Goal: Task Accomplishment & Management: Use online tool/utility

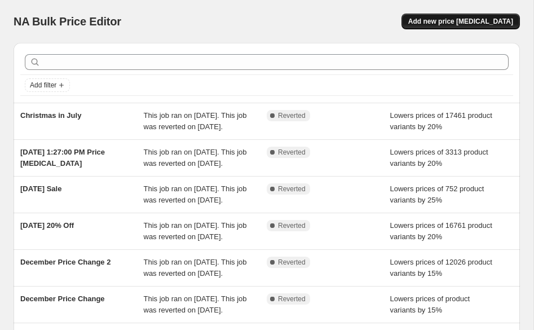
click at [465, 22] on span "Add new price change job" at bounding box center [460, 21] width 105 height 9
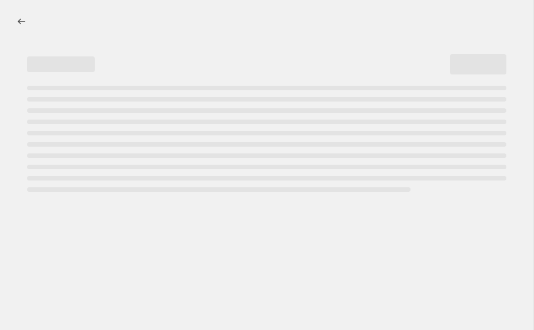
select select "percentage"
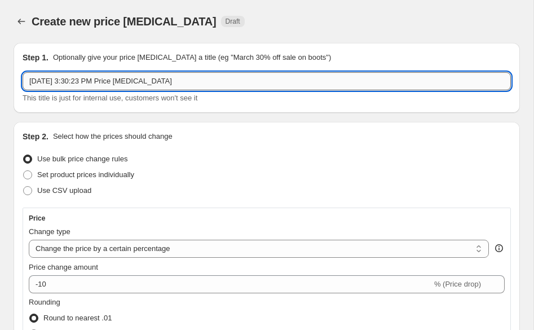
click at [179, 78] on input "Aug 27, 2025, 3:30:23 PM Price change job" at bounding box center [267, 81] width 489 height 18
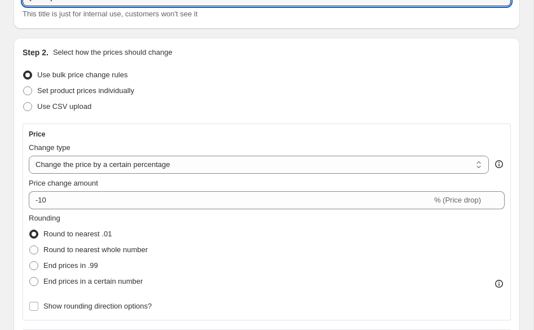
scroll to position [86, 0]
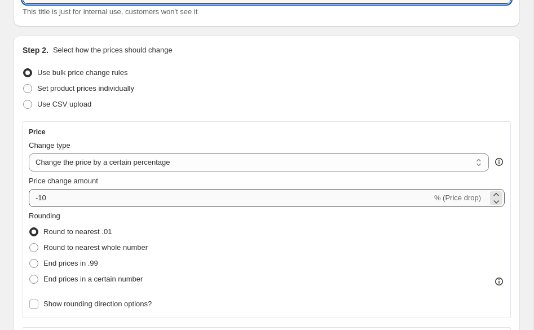
type input "Labor Day Sale"
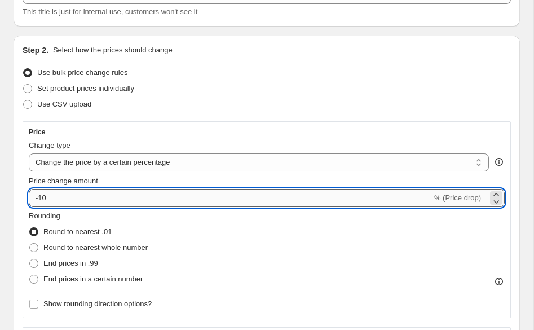
click at [100, 190] on input "-10" at bounding box center [230, 198] width 403 height 18
click at [47, 197] on input "-10" at bounding box center [230, 198] width 403 height 18
type input "-15"
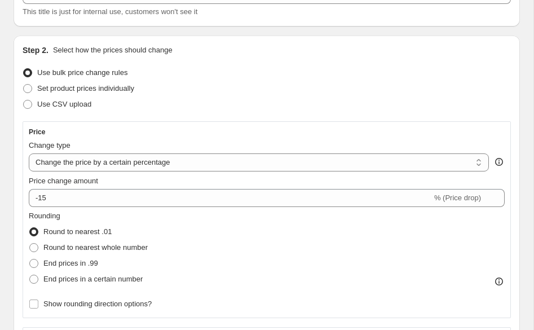
click at [148, 224] on div "Round to nearest .01" at bounding box center [88, 232] width 119 height 16
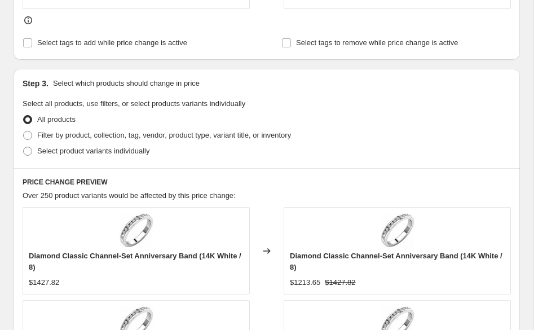
scroll to position [587, 0]
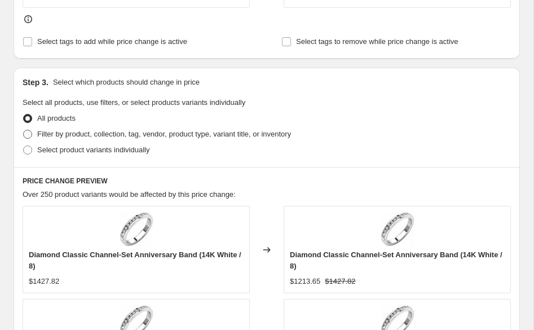
click at [42, 132] on span "Filter by product, collection, tag, vendor, product type, variant title, or inv…" at bounding box center [164, 134] width 254 height 8
click at [24, 130] on input "Filter by product, collection, tag, vendor, product type, variant title, or inv…" at bounding box center [23, 130] width 1 height 1
radio input "true"
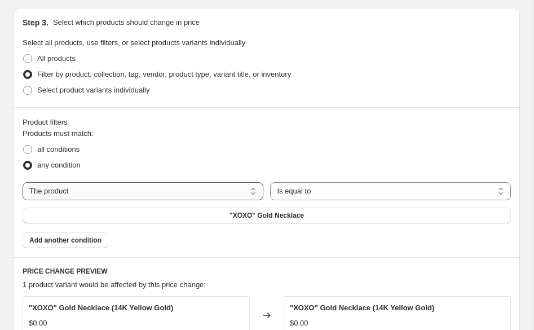
click at [117, 187] on select "The product The product's collection The product's tag The product's vendor The…" at bounding box center [143, 191] width 241 height 18
select select "tag"
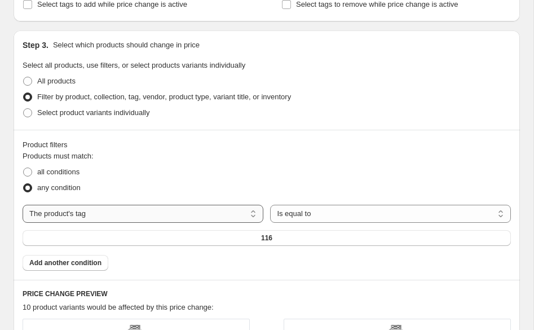
scroll to position [646, 0]
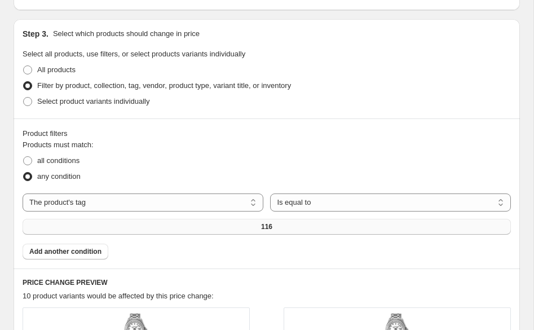
click at [125, 219] on button "116" at bounding box center [267, 227] width 489 height 16
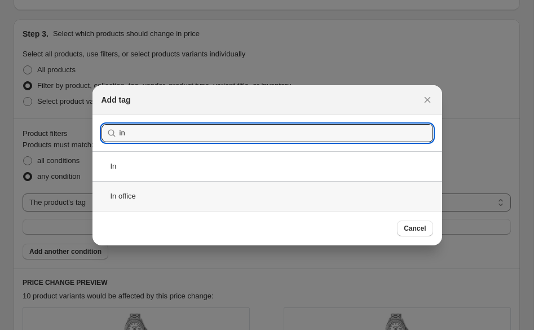
type input "in"
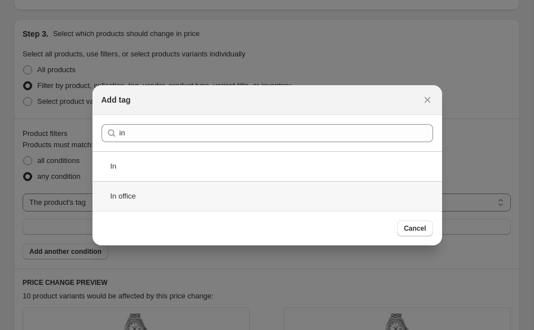
click at [139, 198] on div "In office" at bounding box center [268, 196] width 350 height 30
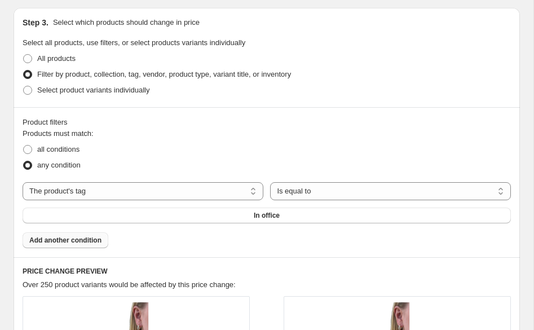
click at [64, 241] on span "Add another condition" at bounding box center [65, 240] width 72 height 9
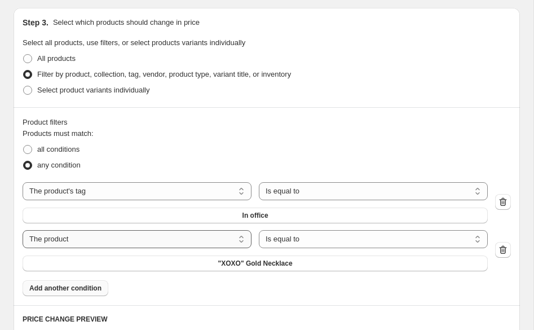
click at [118, 241] on select "The product The product's collection The product's tag The product's vendor The…" at bounding box center [137, 239] width 229 height 18
select select "tag"
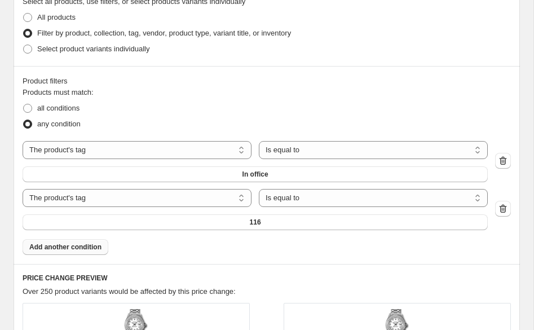
scroll to position [701, 0]
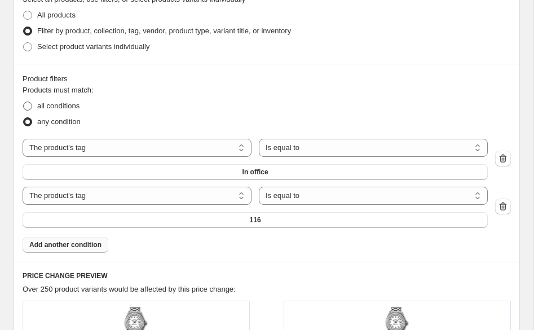
click at [60, 102] on span "all conditions" at bounding box center [58, 106] width 42 height 8
click at [24, 102] on input "all conditions" at bounding box center [23, 102] width 1 height 1
radio input "true"
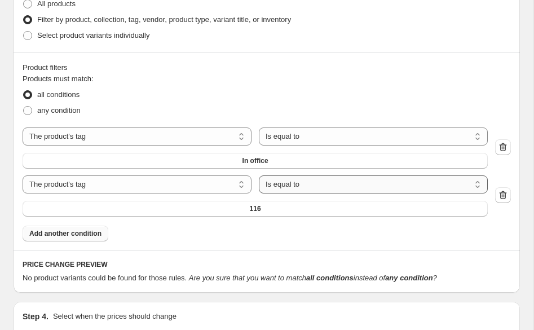
click at [285, 186] on select "Is equal to Is not equal to" at bounding box center [373, 184] width 229 height 18
click at [184, 177] on select "The product The product's collection The product's tag The product's vendor The…" at bounding box center [137, 184] width 229 height 18
click at [23, 175] on select "The product The product's collection The product's tag The product's vendor The…" at bounding box center [137, 184] width 229 height 18
click at [280, 186] on select "Is equal to Is not equal to" at bounding box center [373, 184] width 229 height 18
select select "not_equal"
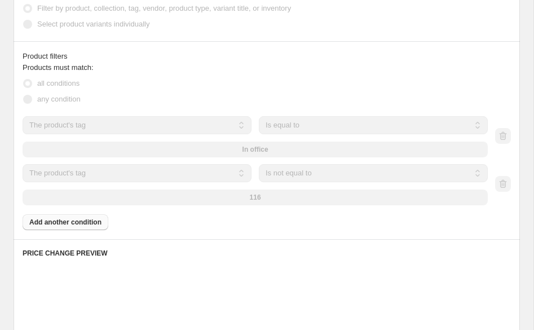
scroll to position [690, 0]
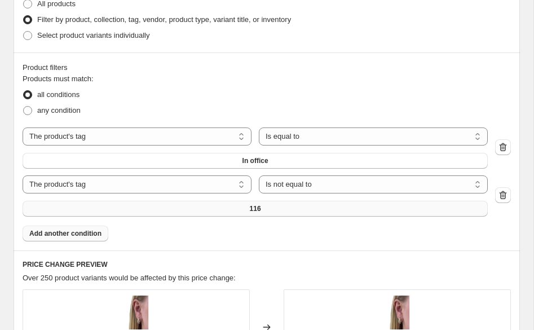
click at [255, 210] on span "116" at bounding box center [255, 208] width 11 height 9
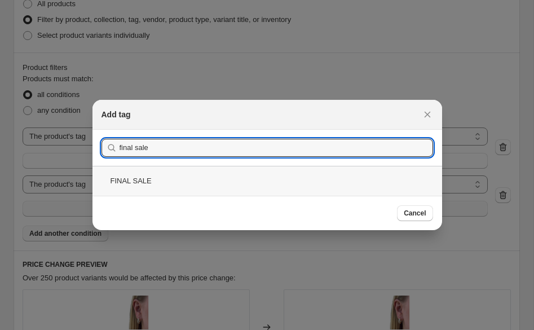
type input "final sale"
click at [144, 176] on div "FINAL SALE" at bounding box center [268, 181] width 350 height 30
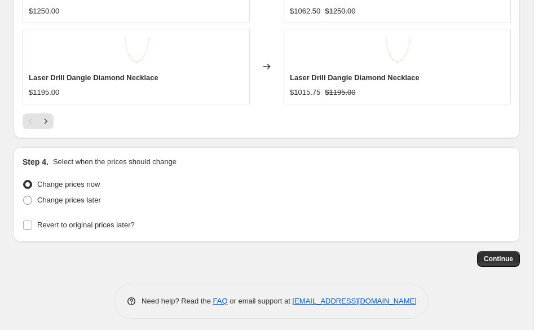
scroll to position [1299, 0]
click at [55, 201] on span "Change prices later" at bounding box center [69, 200] width 64 height 8
click at [24, 197] on input "Change prices later" at bounding box center [23, 196] width 1 height 1
radio input "true"
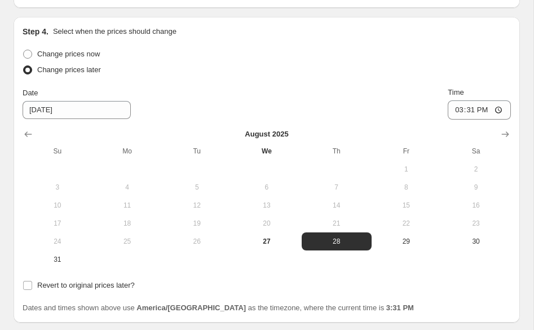
scroll to position [1437, 0]
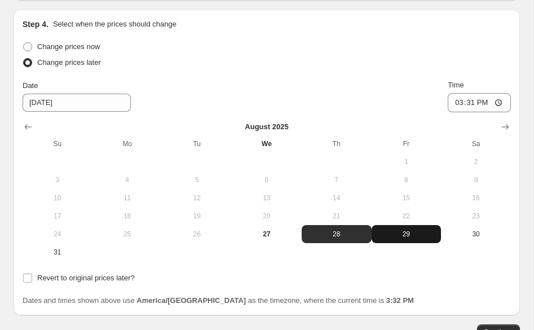
click at [423, 233] on span "29" at bounding box center [406, 234] width 61 height 9
type input "8/29/2025"
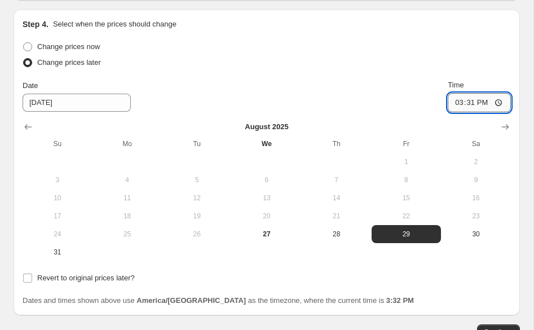
click at [469, 103] on input "15:31" at bounding box center [479, 102] width 63 height 19
click at [501, 99] on input "15:31" at bounding box center [479, 102] width 63 height 19
type input "00:00"
click at [395, 80] on div "Date 8/29/2025 Time 00:00" at bounding box center [267, 96] width 489 height 33
click at [76, 277] on span "Revert to original prices later?" at bounding box center [86, 278] width 98 height 8
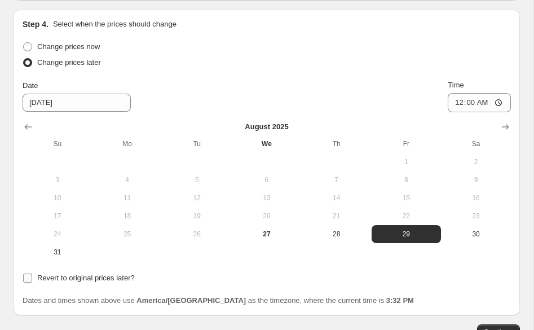
click at [32, 277] on input "Revert to original prices later?" at bounding box center [27, 278] width 9 height 9
checkbox input "true"
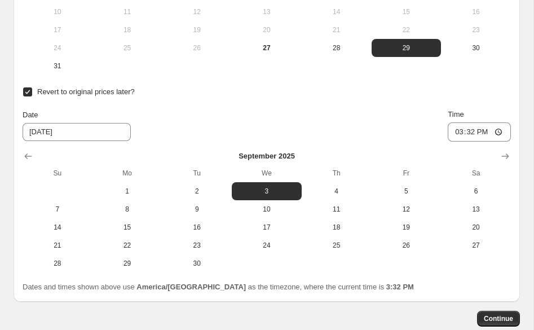
scroll to position [1653, 0]
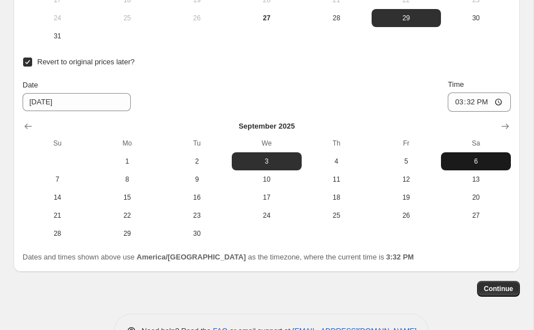
click at [466, 157] on span "6" at bounding box center [476, 161] width 61 height 9
type input "9/6/2025"
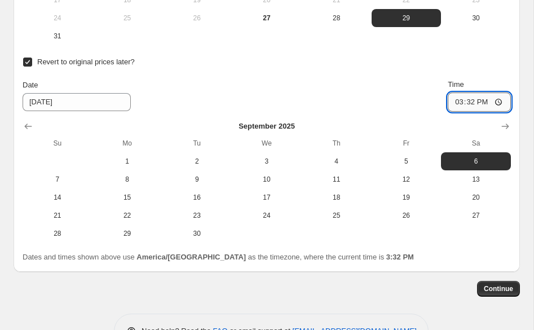
click at [482, 101] on input "15:32" at bounding box center [479, 102] width 63 height 19
click at [461, 100] on input "15:32" at bounding box center [479, 102] width 63 height 19
click at [503, 100] on input "15:32" at bounding box center [479, 102] width 63 height 19
type input "00:00"
click at [369, 79] on div "Date 9/6/2025 Time 00:00" at bounding box center [267, 95] width 489 height 33
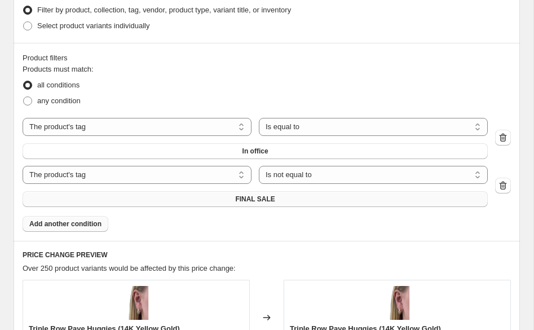
scroll to position [694, 0]
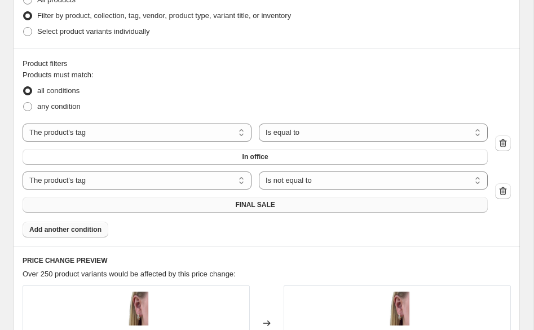
click at [284, 203] on button "FINAL SALE" at bounding box center [255, 205] width 465 height 16
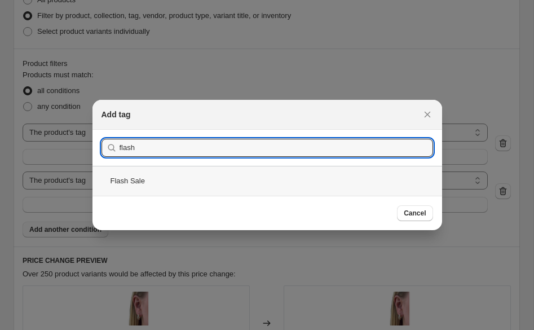
type input "flash"
click at [116, 188] on div "Flash Sale" at bounding box center [268, 181] width 350 height 30
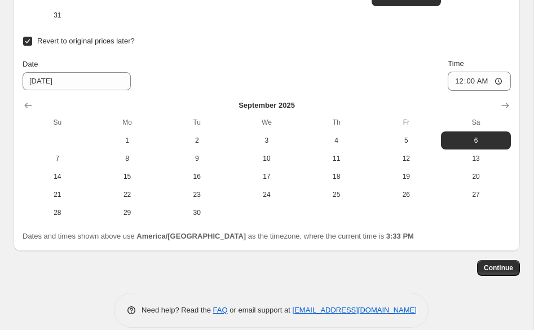
scroll to position [1685, 0]
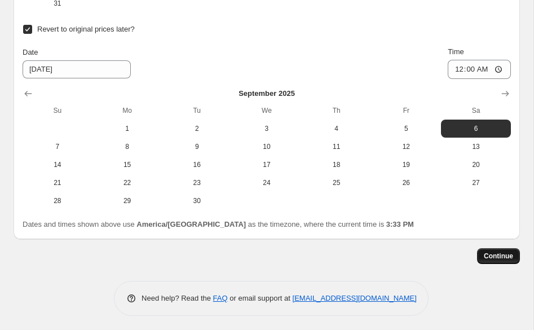
click at [488, 252] on span "Continue" at bounding box center [498, 256] width 29 height 9
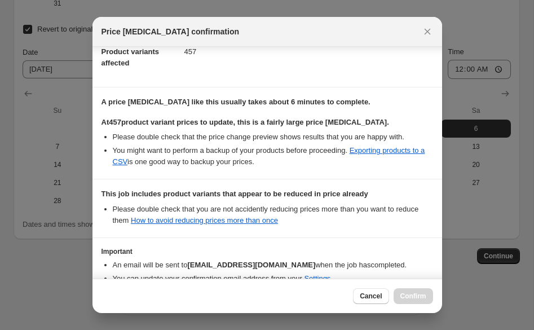
scroll to position [203, 0]
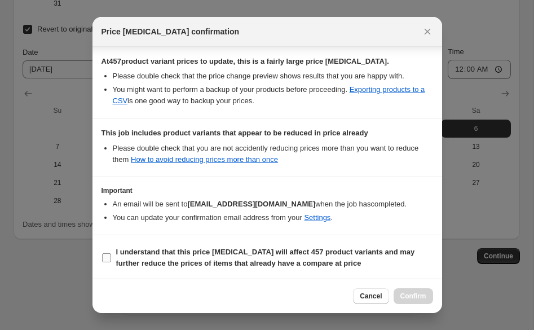
click at [103, 260] on input "I understand that this price change job will affect 457 product variants and ma…" at bounding box center [106, 257] width 9 height 9
checkbox input "true"
click at [422, 299] on span "Confirm" at bounding box center [414, 296] width 26 height 9
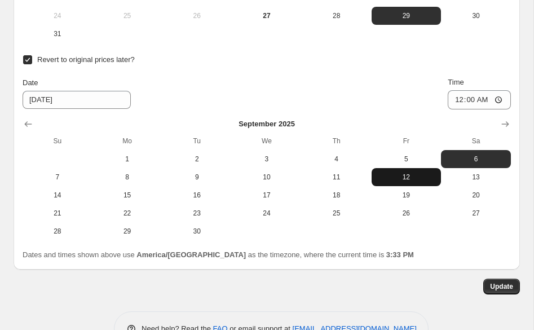
scroll to position [1754, 0]
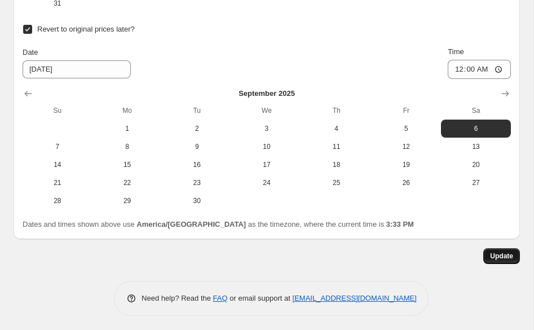
click at [503, 257] on span "Update" at bounding box center [501, 256] width 23 height 9
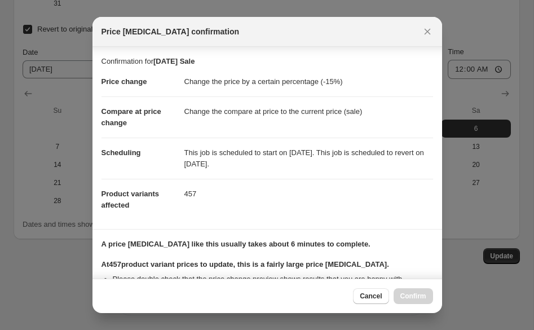
scroll to position [203, 0]
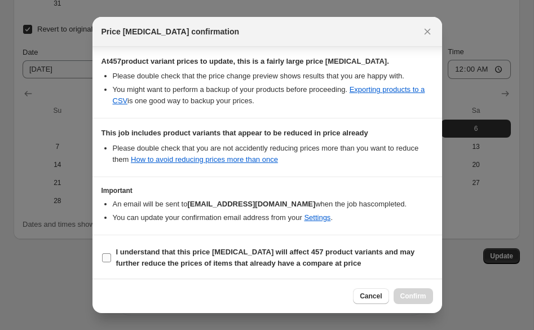
click at [106, 259] on input "I understand that this price change job will affect 457 product variants and ma…" at bounding box center [106, 257] width 9 height 9
checkbox input "true"
click at [408, 293] on span "Confirm" at bounding box center [414, 296] width 26 height 9
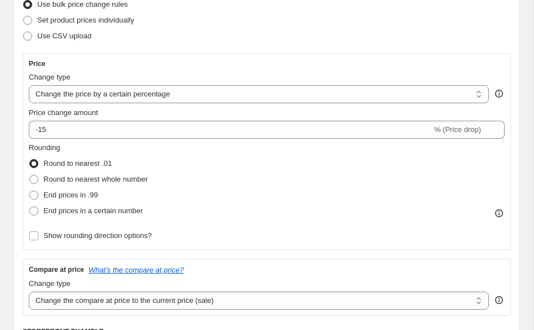
scroll to position [0, 0]
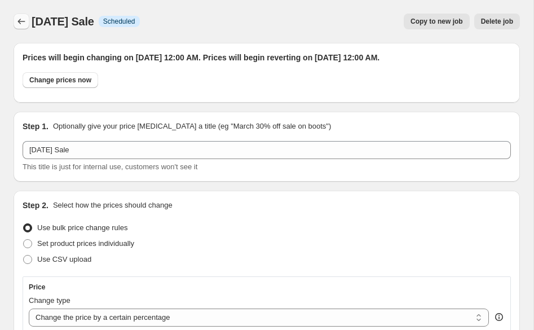
click at [14, 24] on button "Price change jobs" at bounding box center [22, 22] width 16 height 16
